Goal: Information Seeking & Learning: Learn about a topic

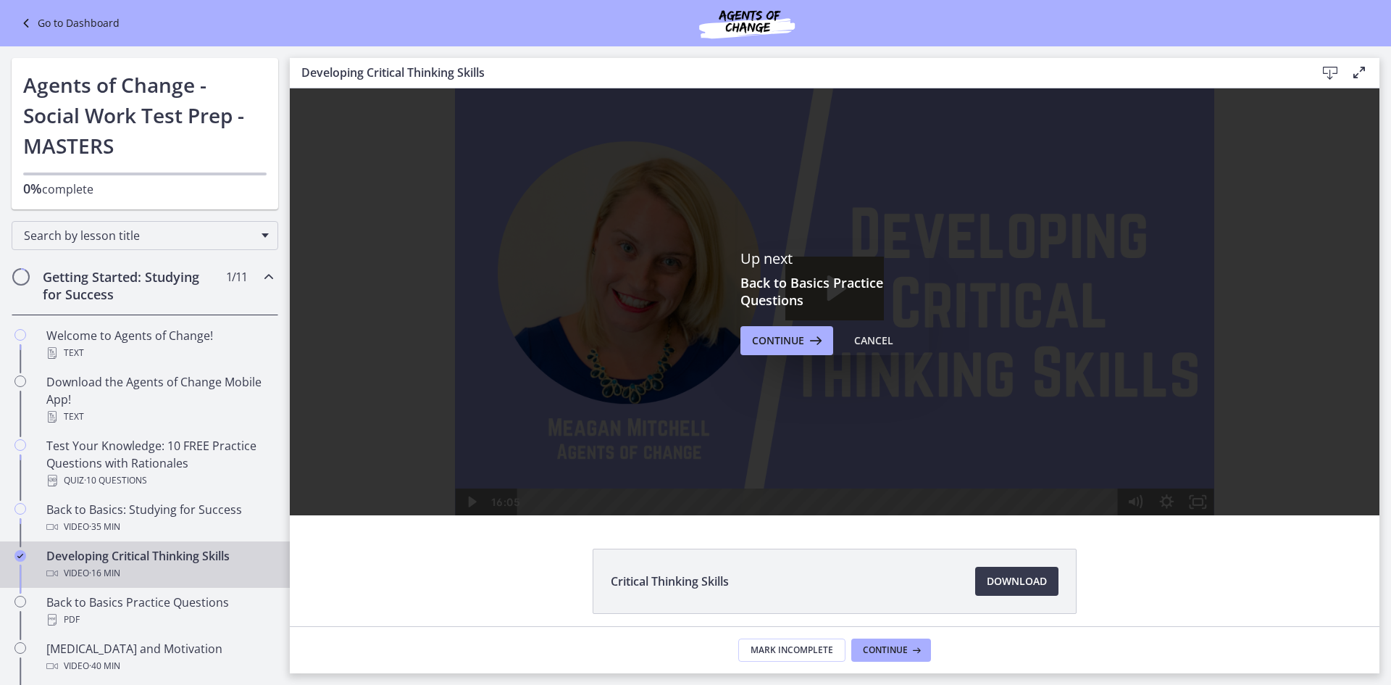
scroll to position [72, 0]
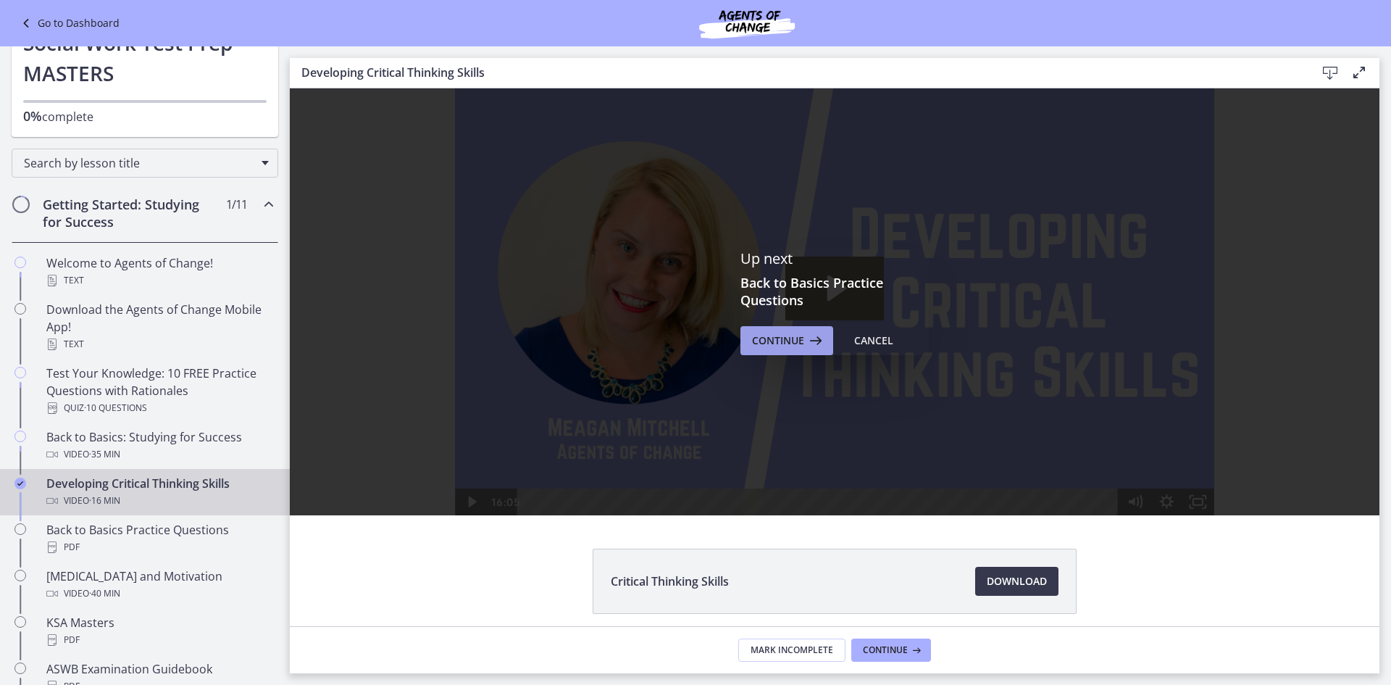
click at [778, 340] on span "Continue" at bounding box center [778, 340] width 52 height 17
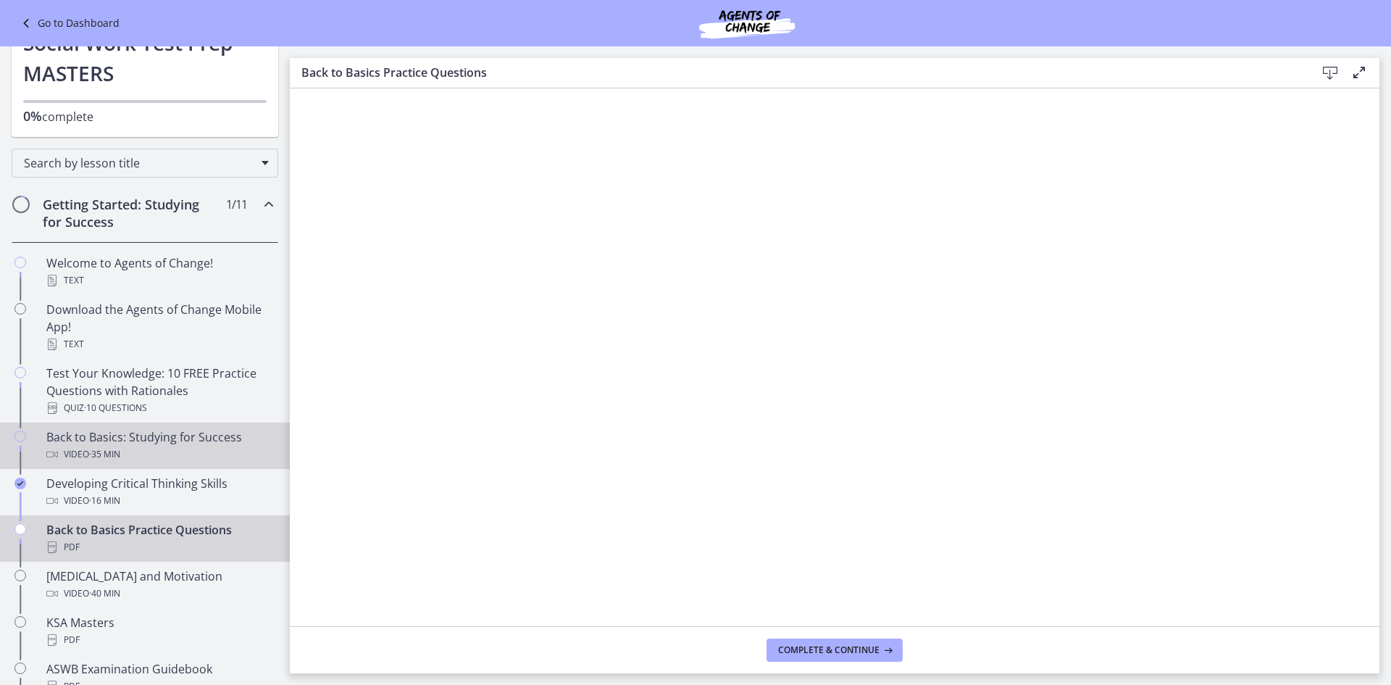
click at [99, 444] on div "Back to Basics: Studying for Success Video · 35 min" at bounding box center [159, 445] width 226 height 35
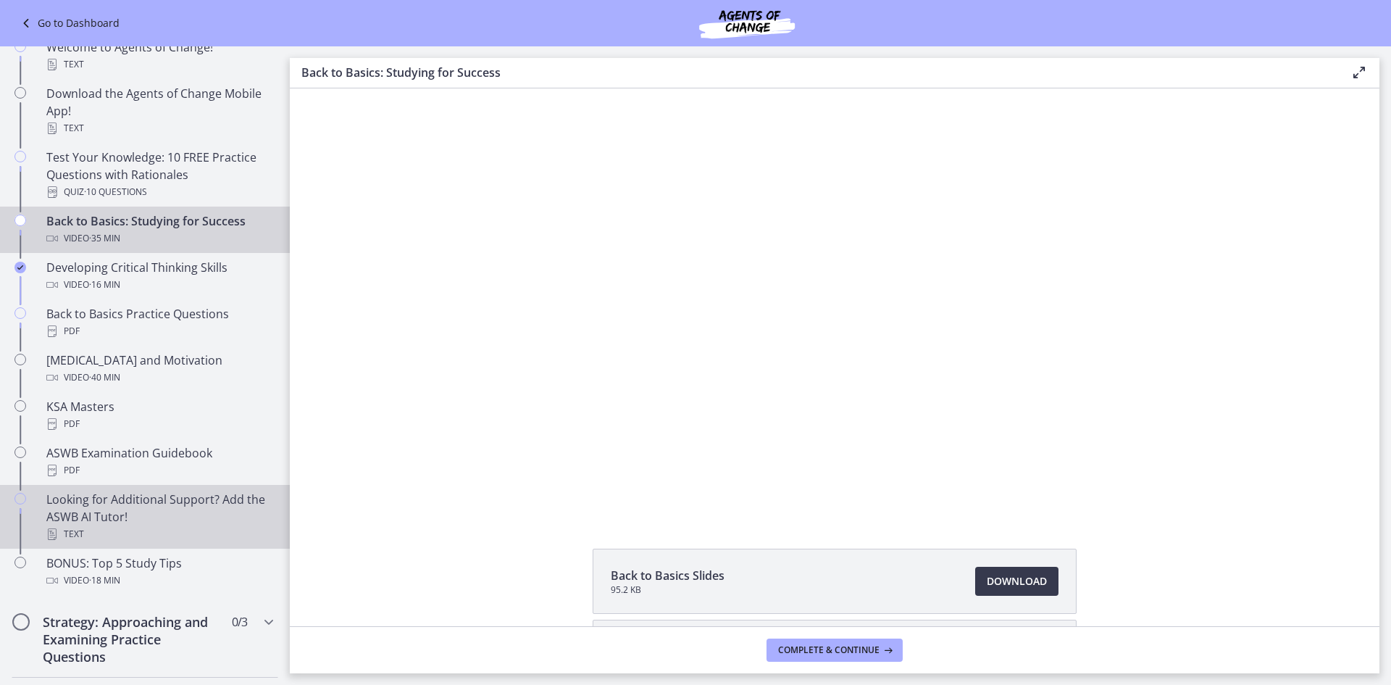
scroll to position [290, 0]
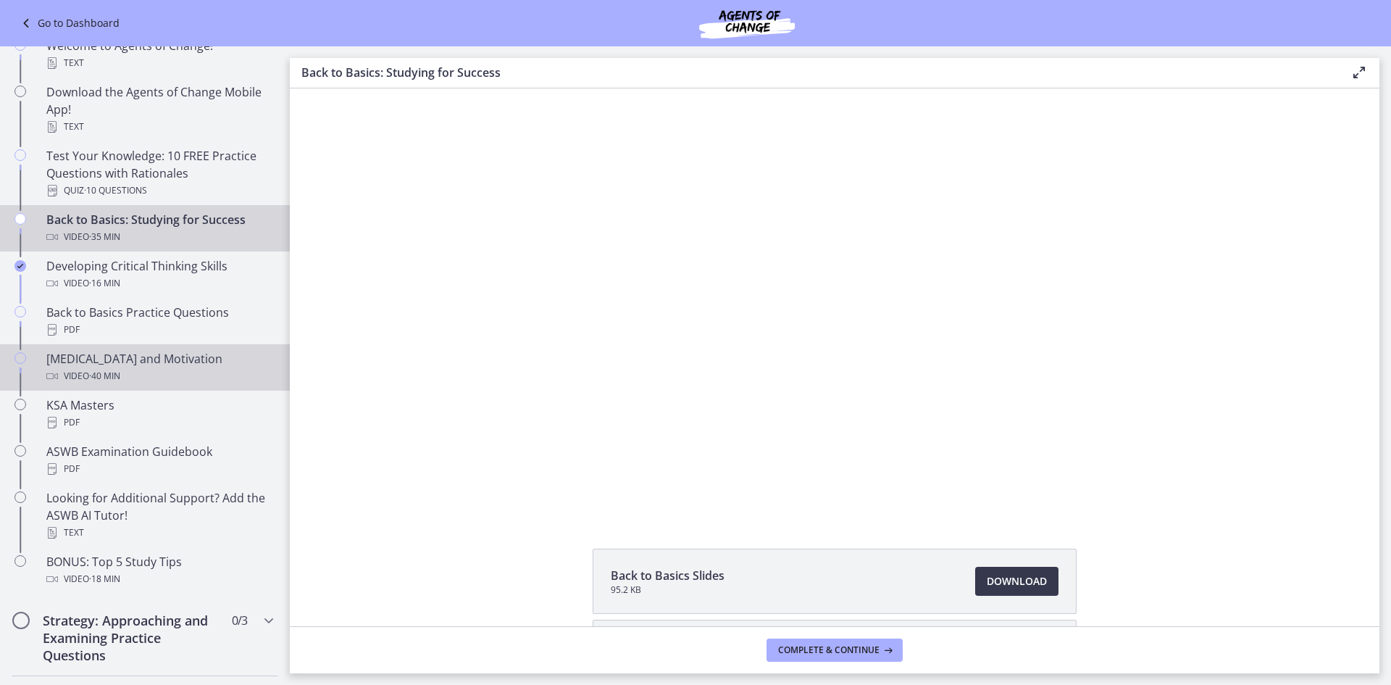
click at [110, 371] on span "· 40 min" at bounding box center [104, 375] width 31 height 17
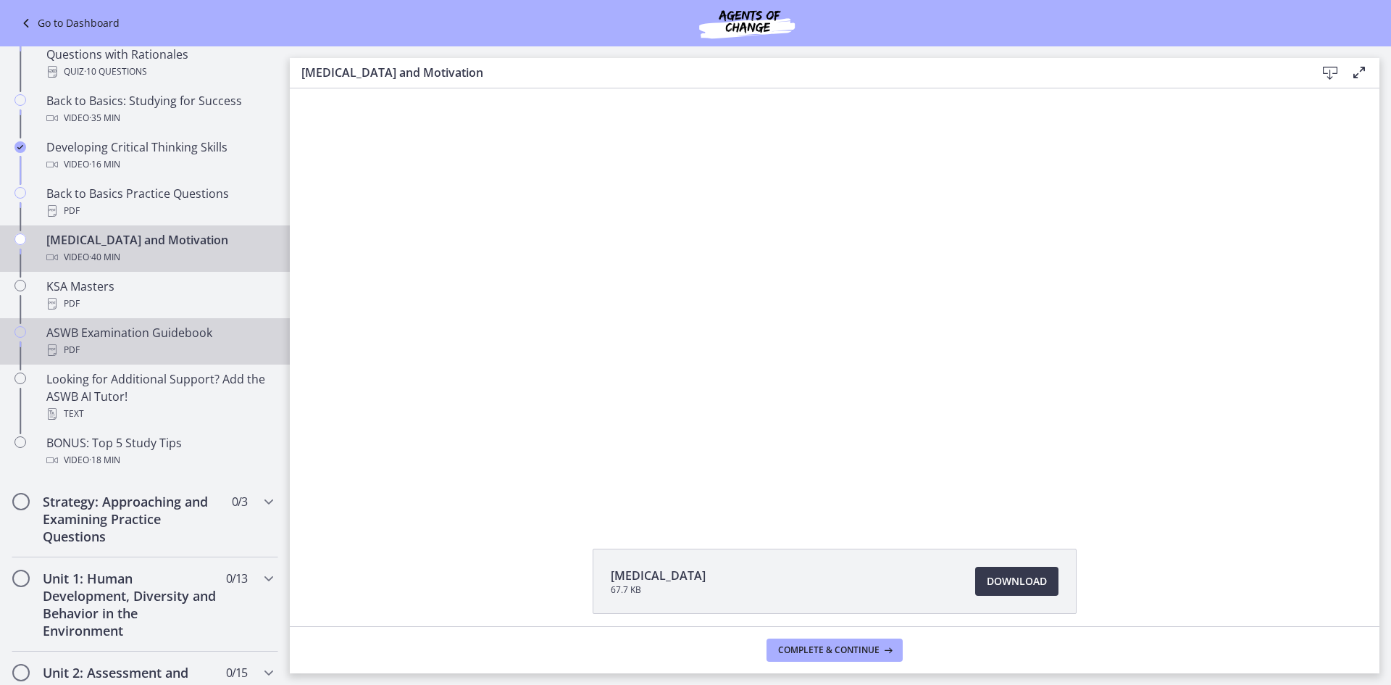
scroll to position [435, 0]
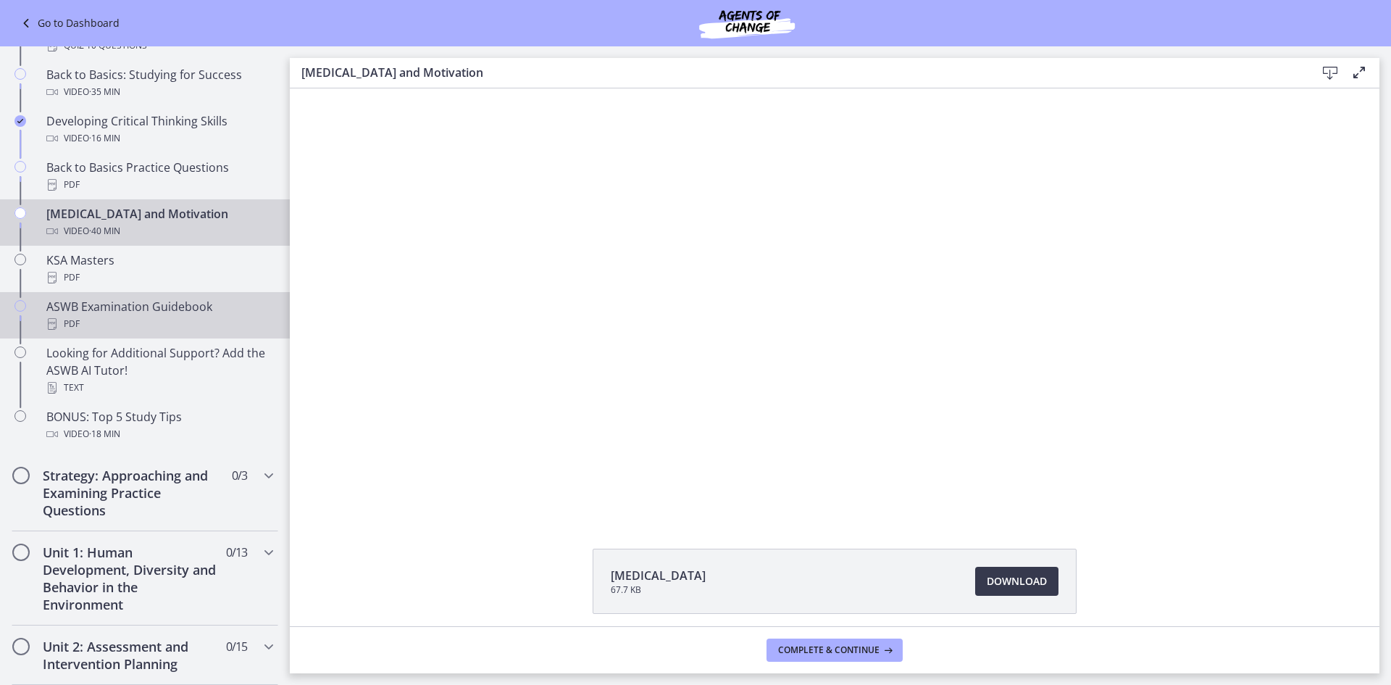
click at [143, 302] on div "ASWB Examination Guidebook PDF" at bounding box center [159, 315] width 226 height 35
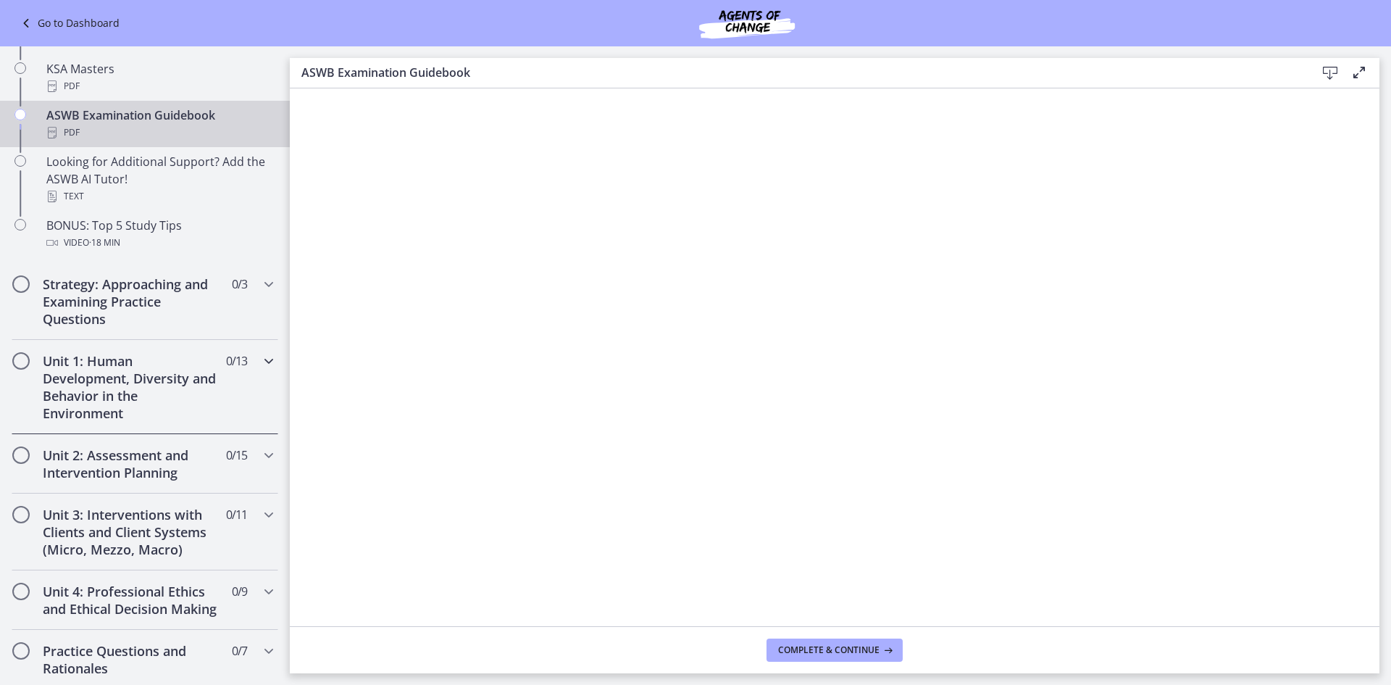
scroll to position [652, 0]
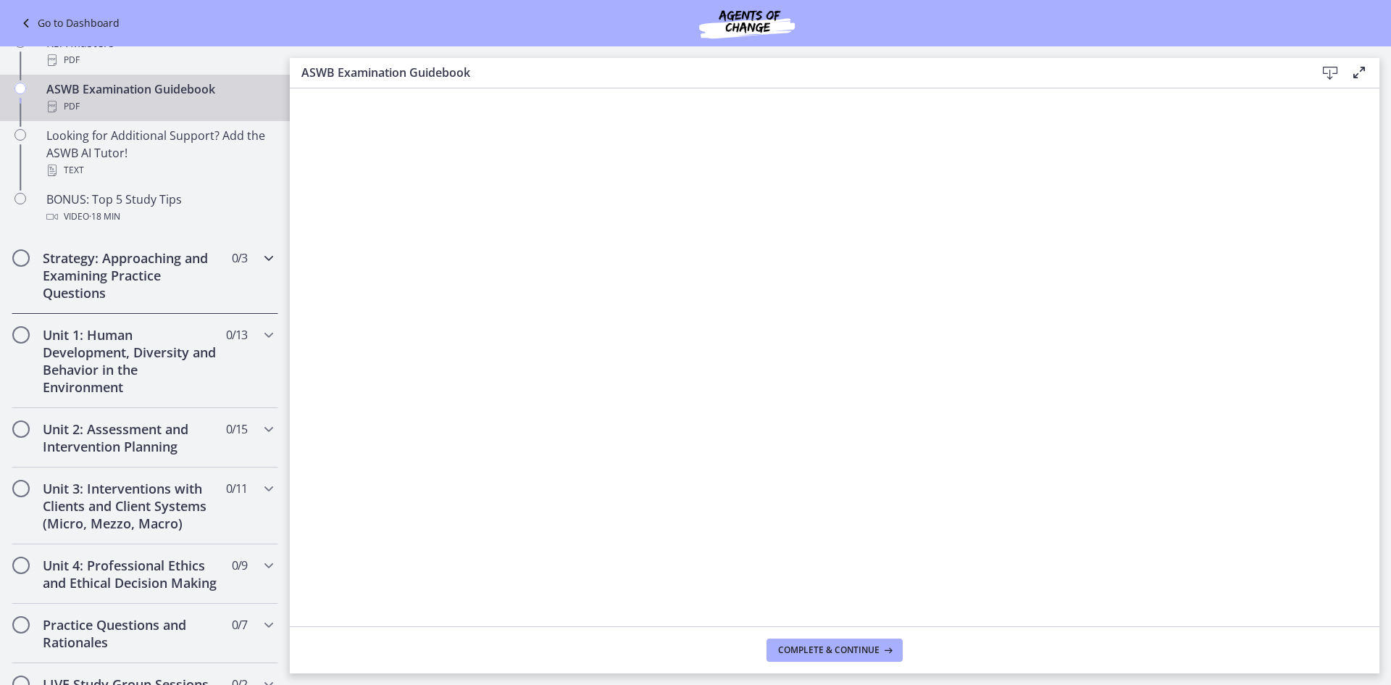
click at [82, 263] on h2 "Strategy: Approaching and Examining Practice Questions" at bounding box center [131, 275] width 177 height 52
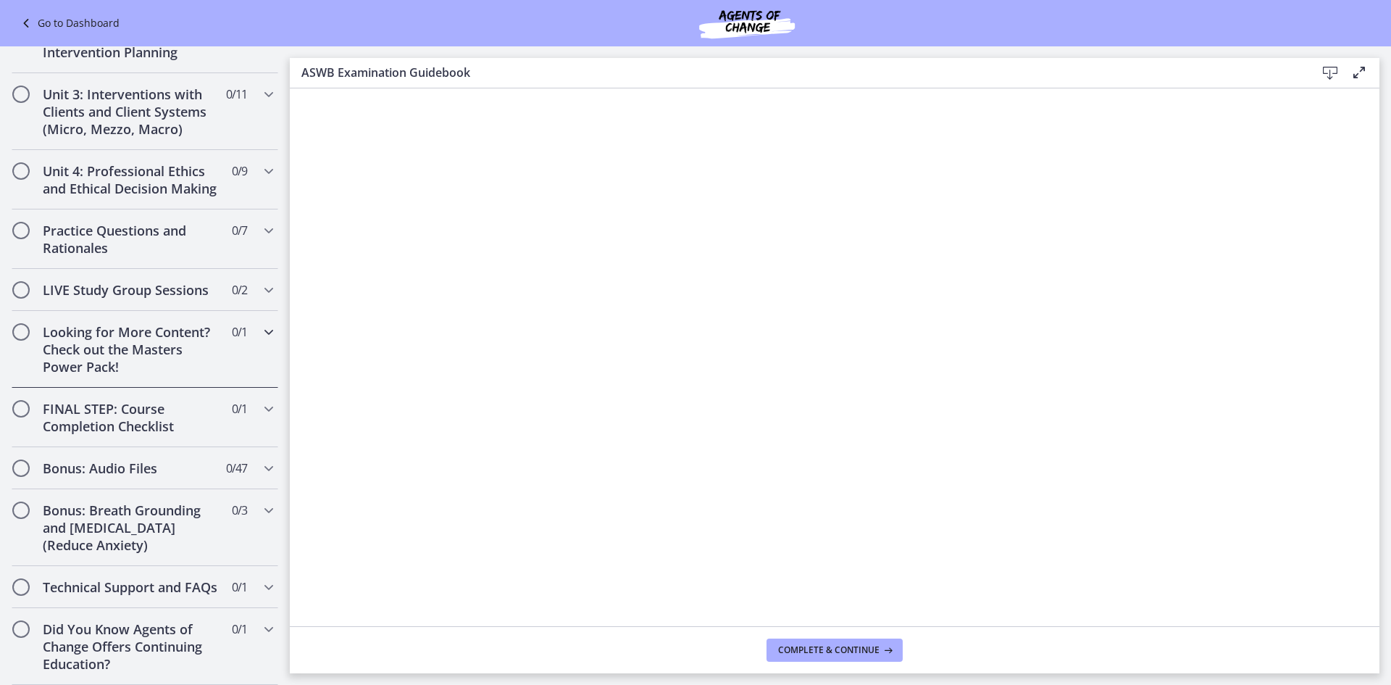
scroll to position [675, 0]
click at [112, 459] on h2 "Bonus: Audio Files" at bounding box center [131, 467] width 177 height 17
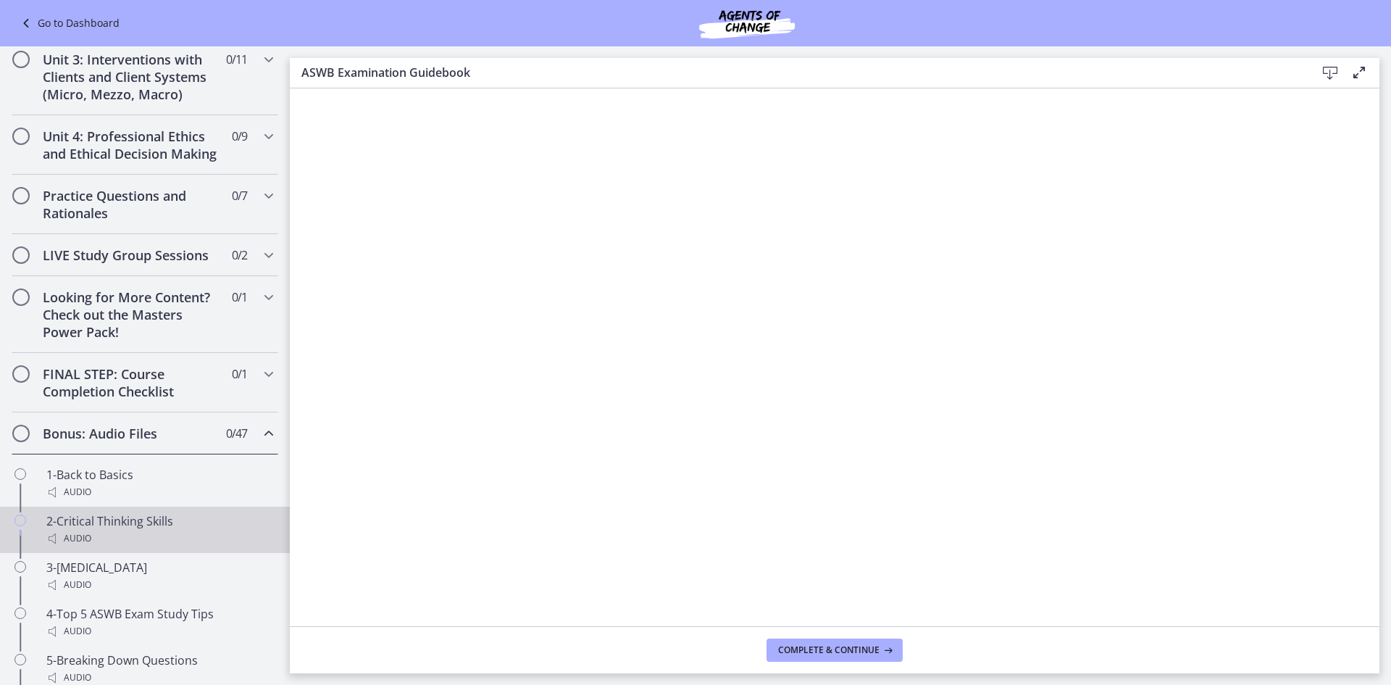
scroll to position [652, 0]
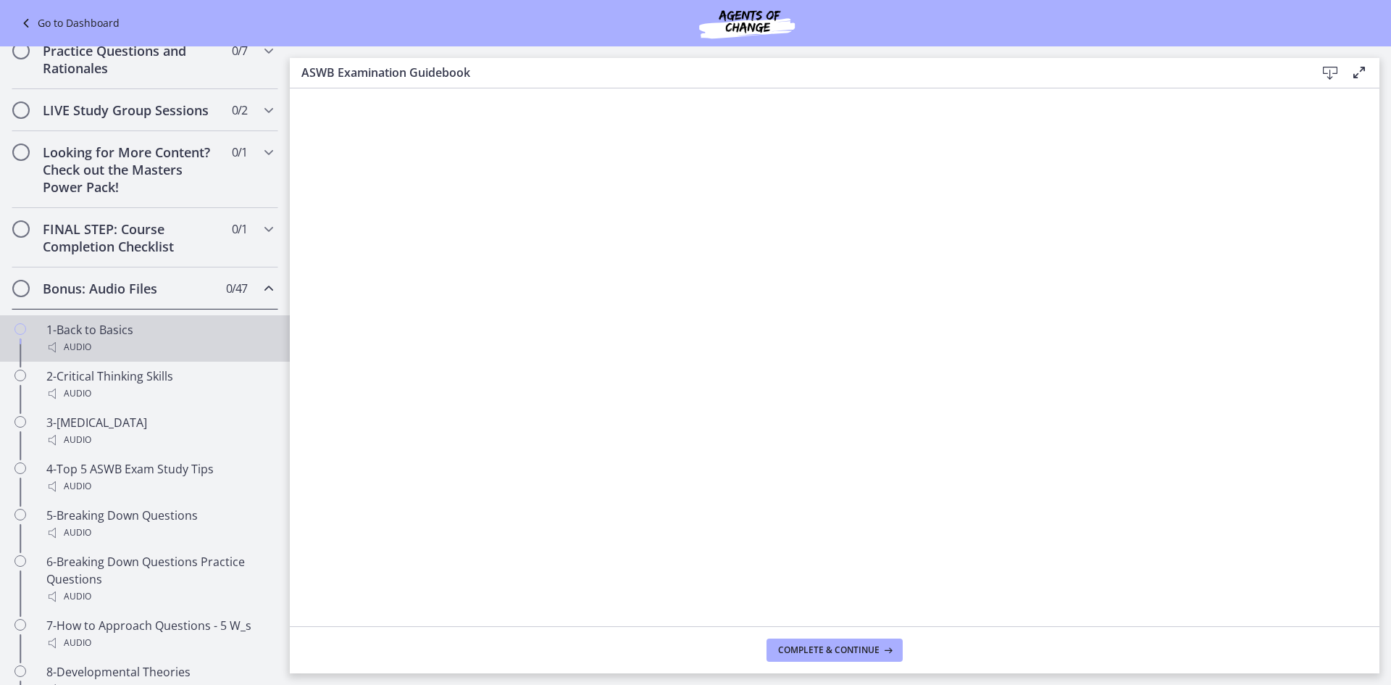
click at [110, 352] on div "1-Back to Basics Audio" at bounding box center [159, 338] width 226 height 35
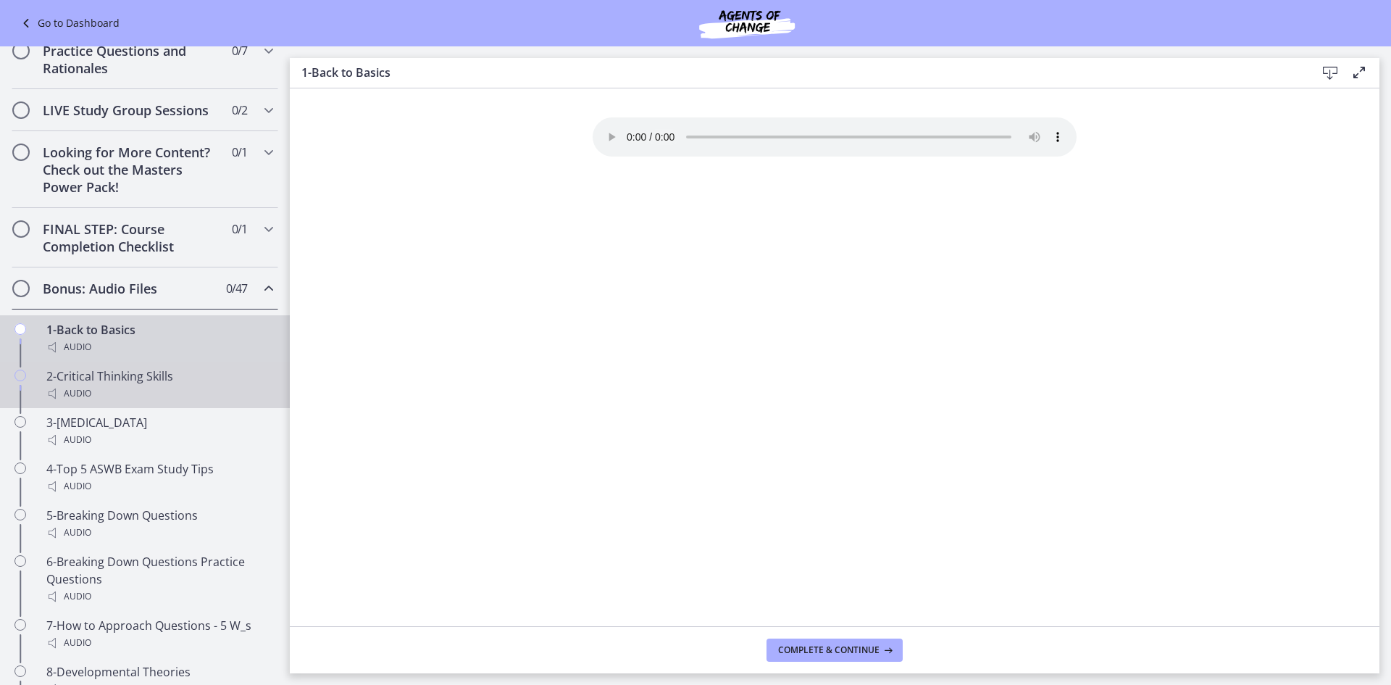
click at [109, 399] on div "2-Critical Thinking Skills Audio" at bounding box center [159, 384] width 226 height 35
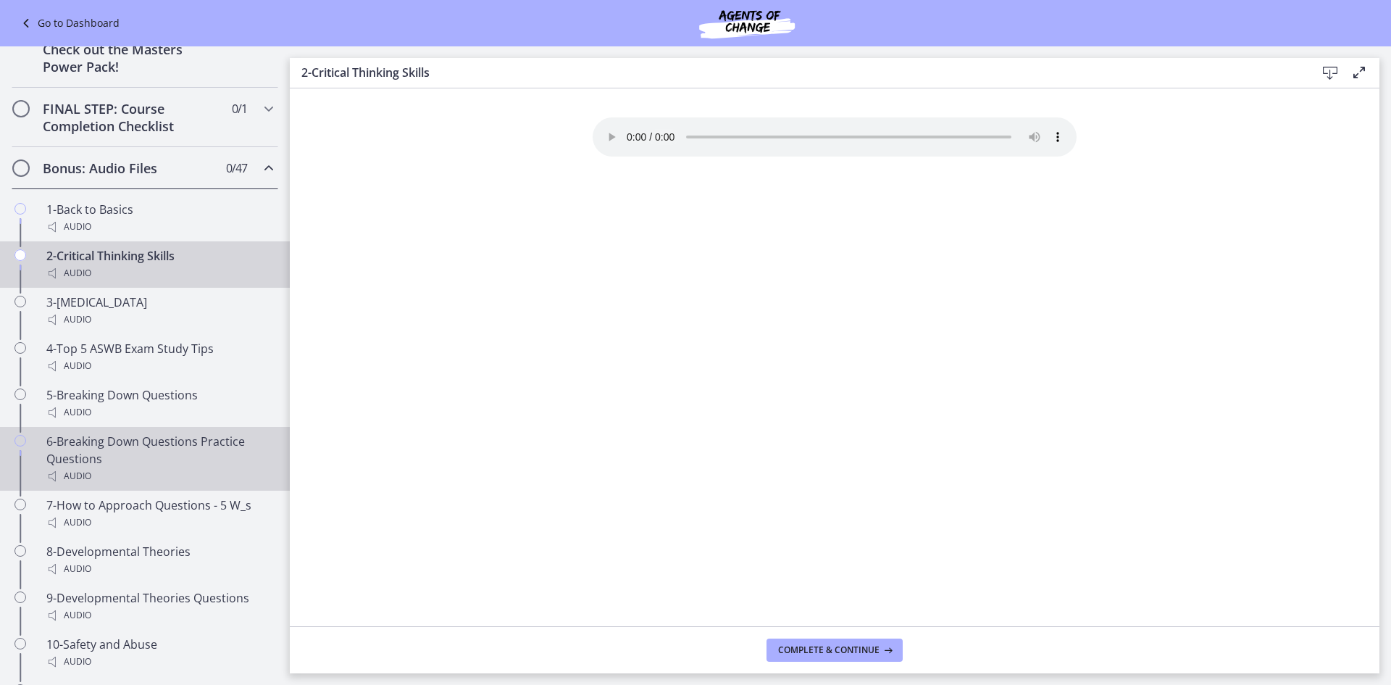
scroll to position [797, 0]
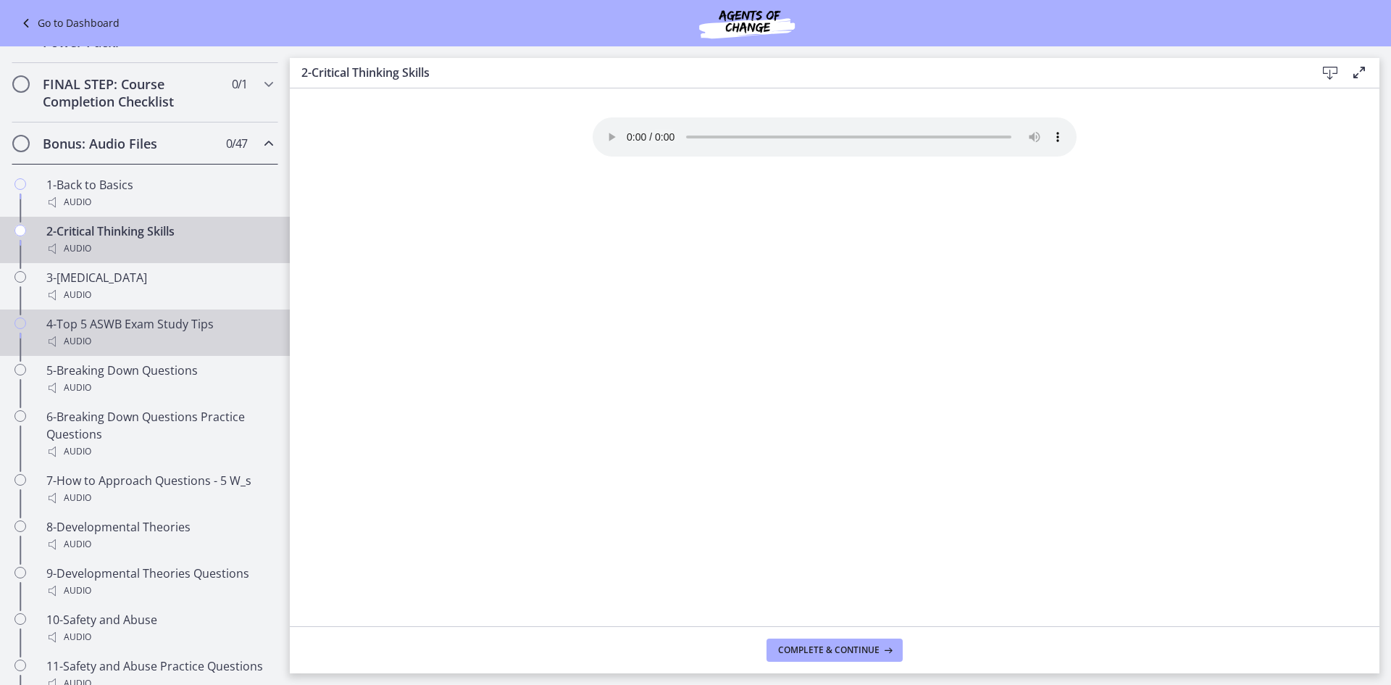
click at [123, 344] on div "4-Top 5 ASWB Exam Study Tips Audio" at bounding box center [159, 332] width 226 height 35
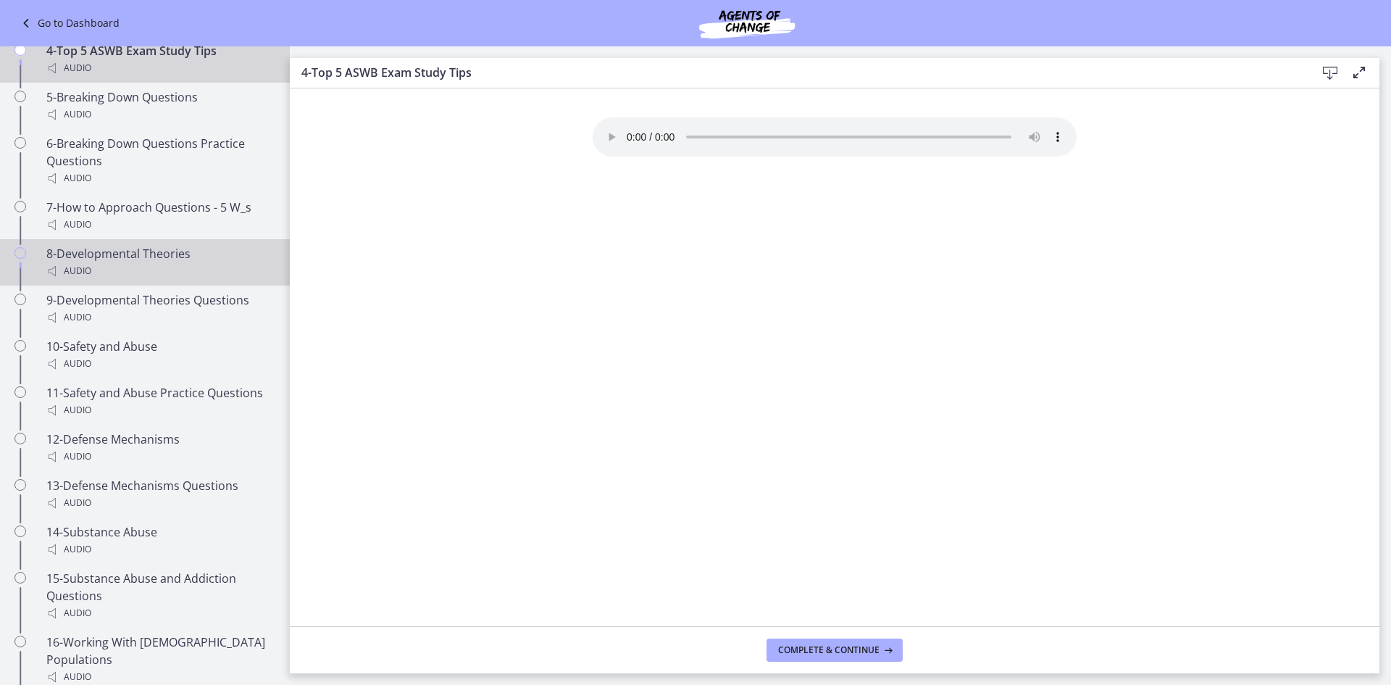
scroll to position [1087, 0]
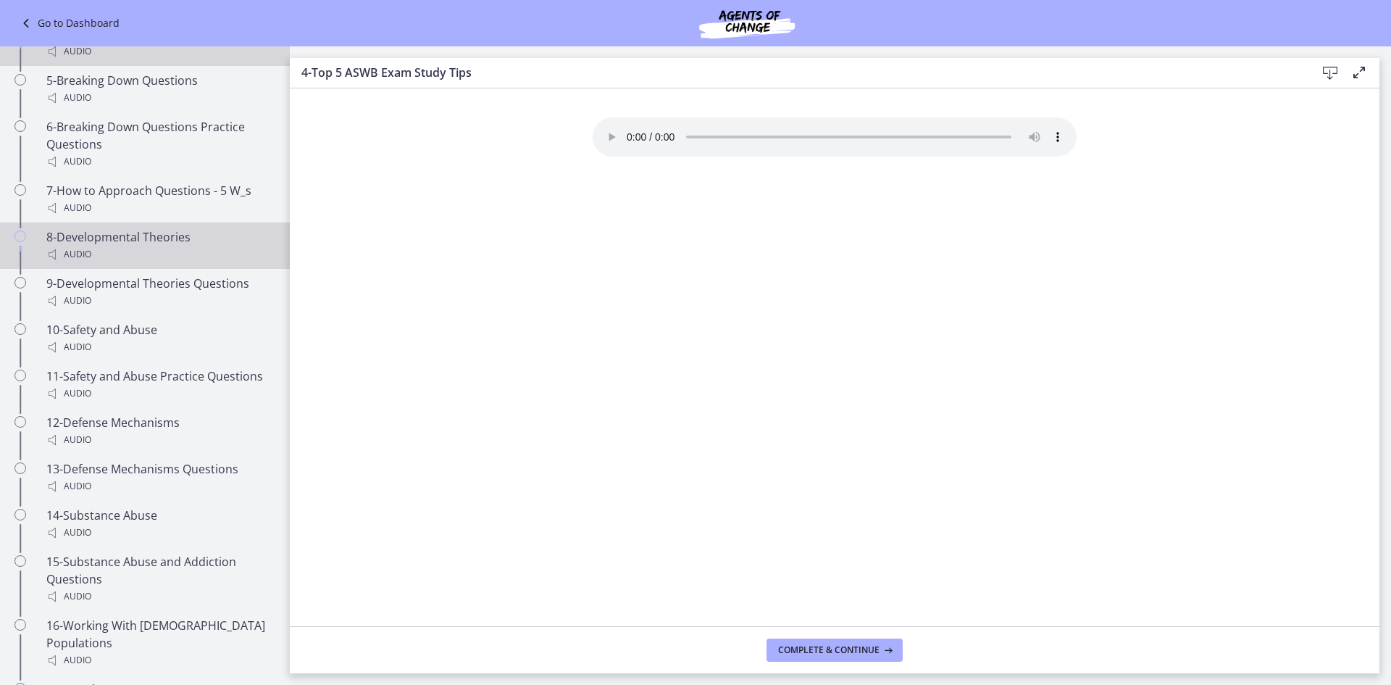
click at [120, 260] on div "8-Developmental Theories Audio" at bounding box center [159, 245] width 226 height 35
